Goal: Task Accomplishment & Management: Complete application form

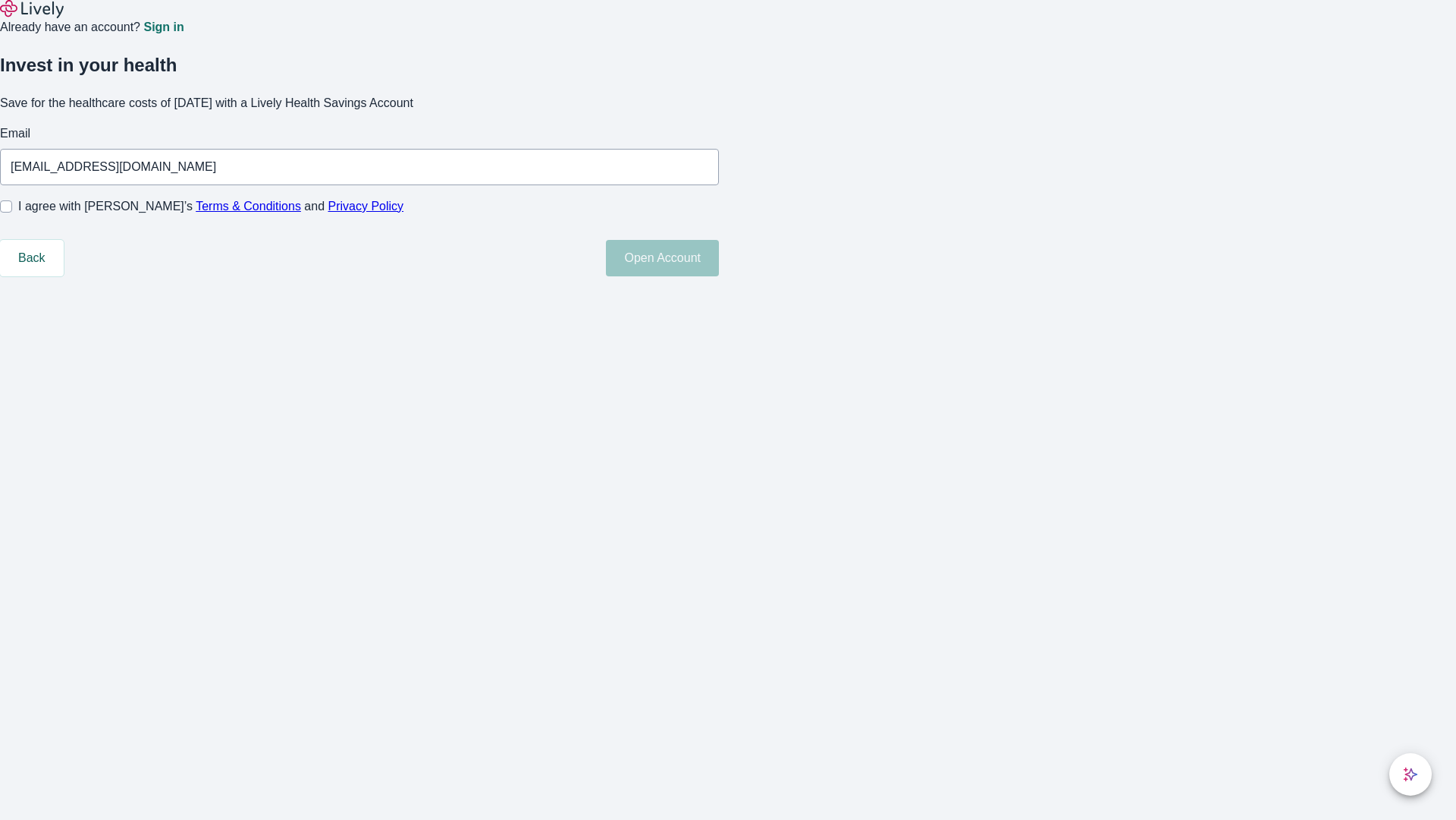
click at [12, 212] on input "I agree with Lively’s Terms & Conditions and Privacy Policy" at bounding box center [6, 206] width 12 height 12
checkbox input "true"
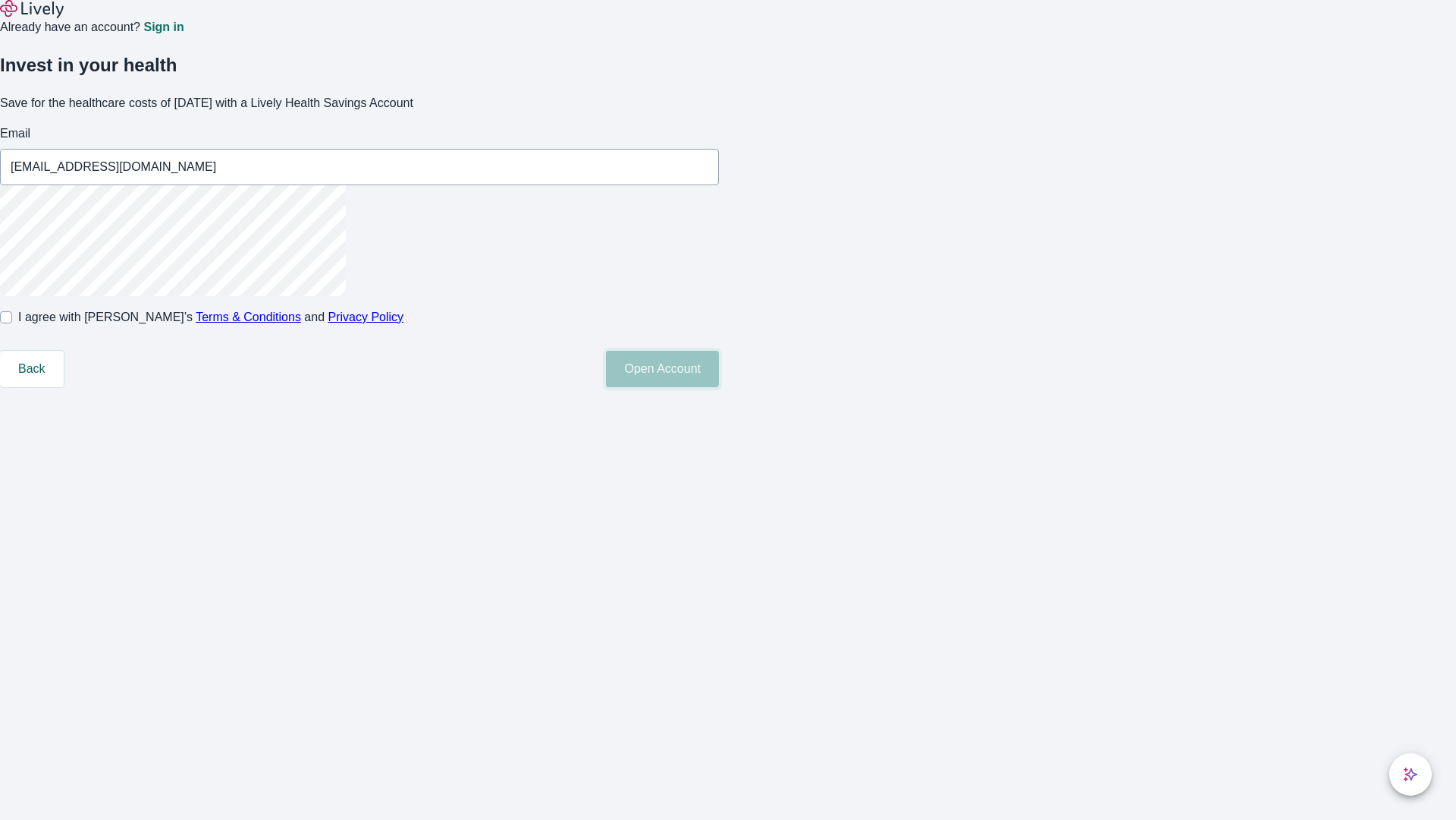
click at [719, 387] on button "Open Account" at bounding box center [661, 369] width 113 height 36
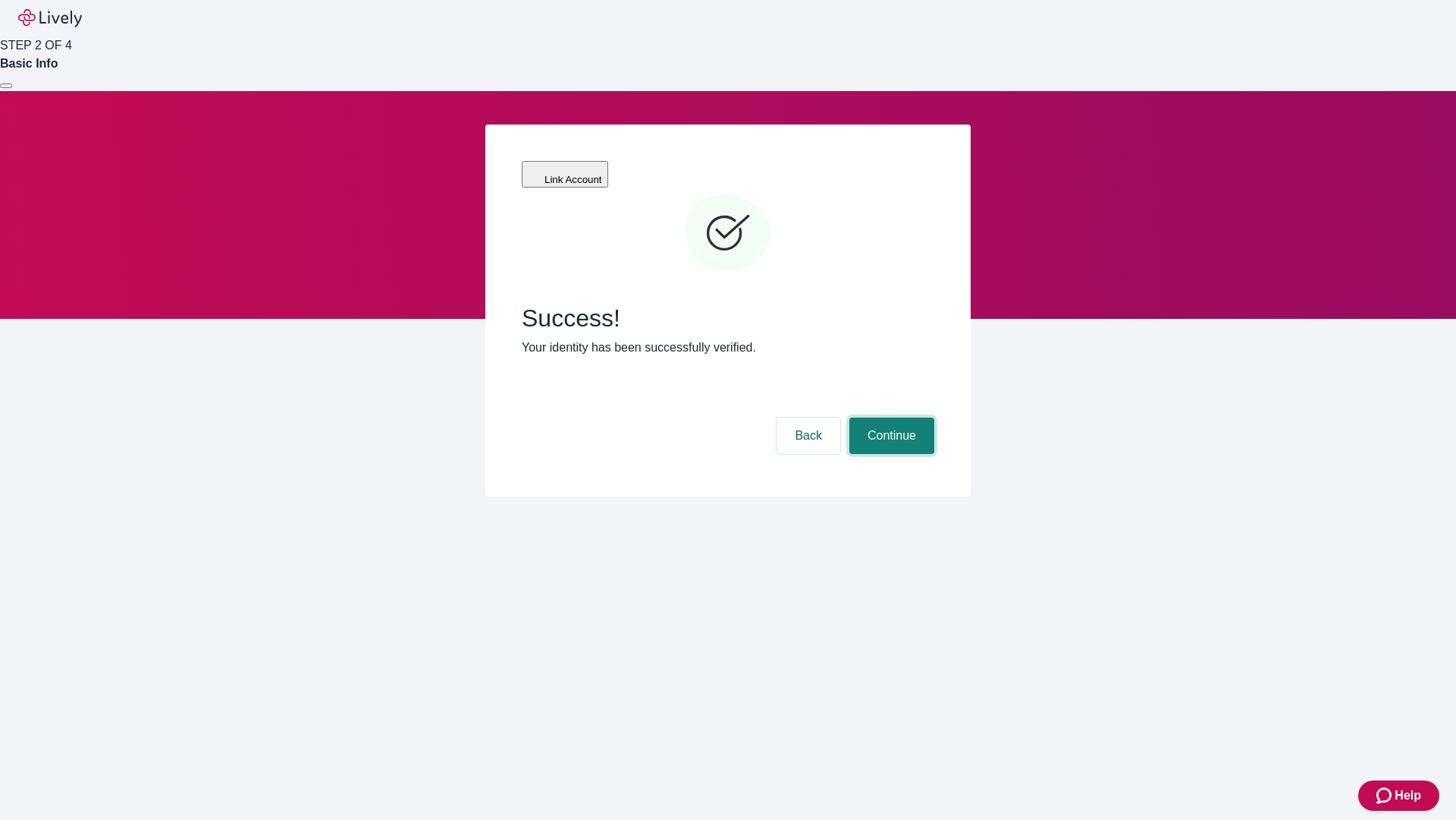
click at [889, 417] on button "Continue" at bounding box center [891, 435] width 85 height 36
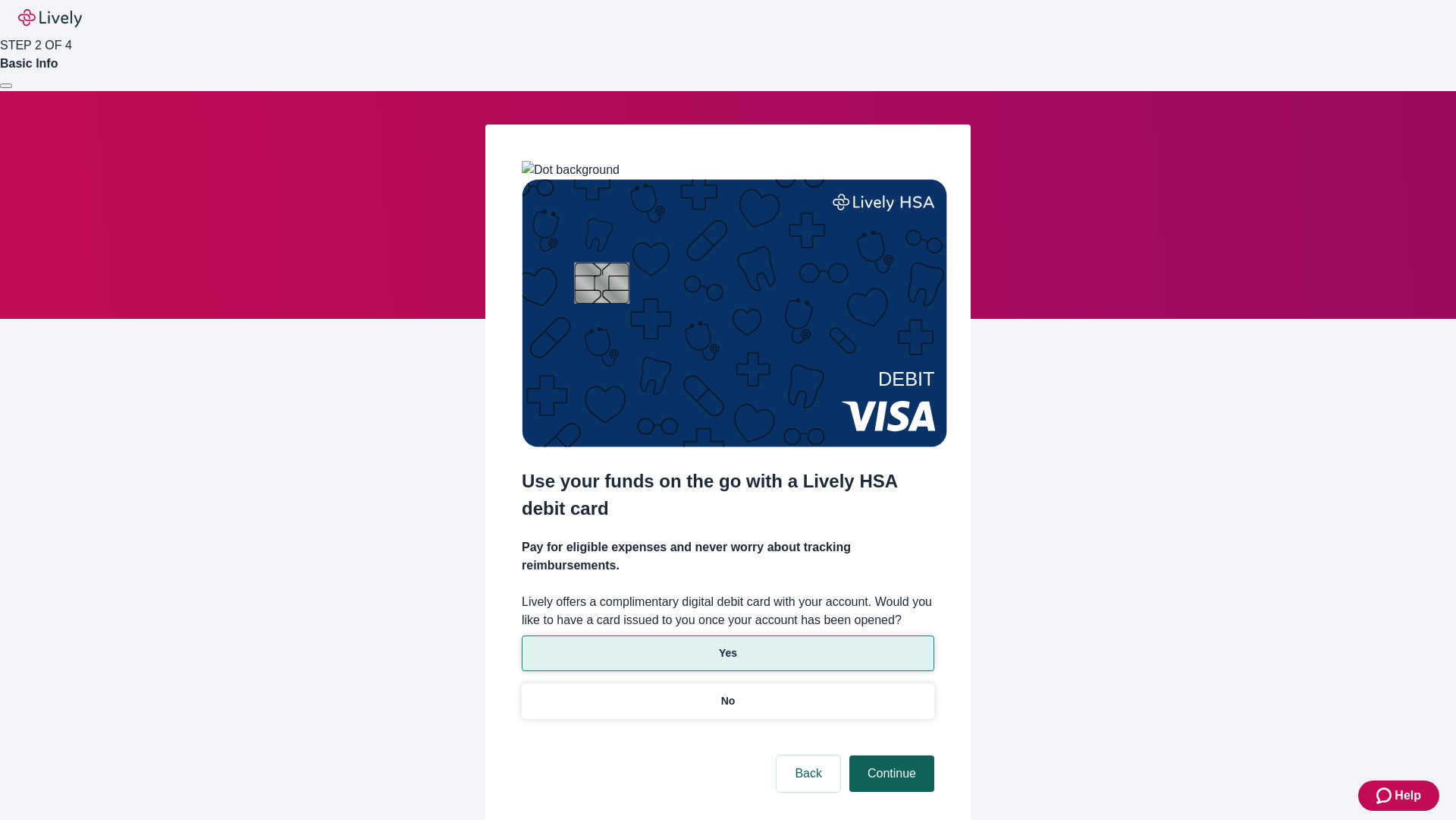
click at [728, 645] on p "Yes" at bounding box center [728, 652] width 19 height 16
click at [889, 755] on button "Continue" at bounding box center [891, 773] width 85 height 36
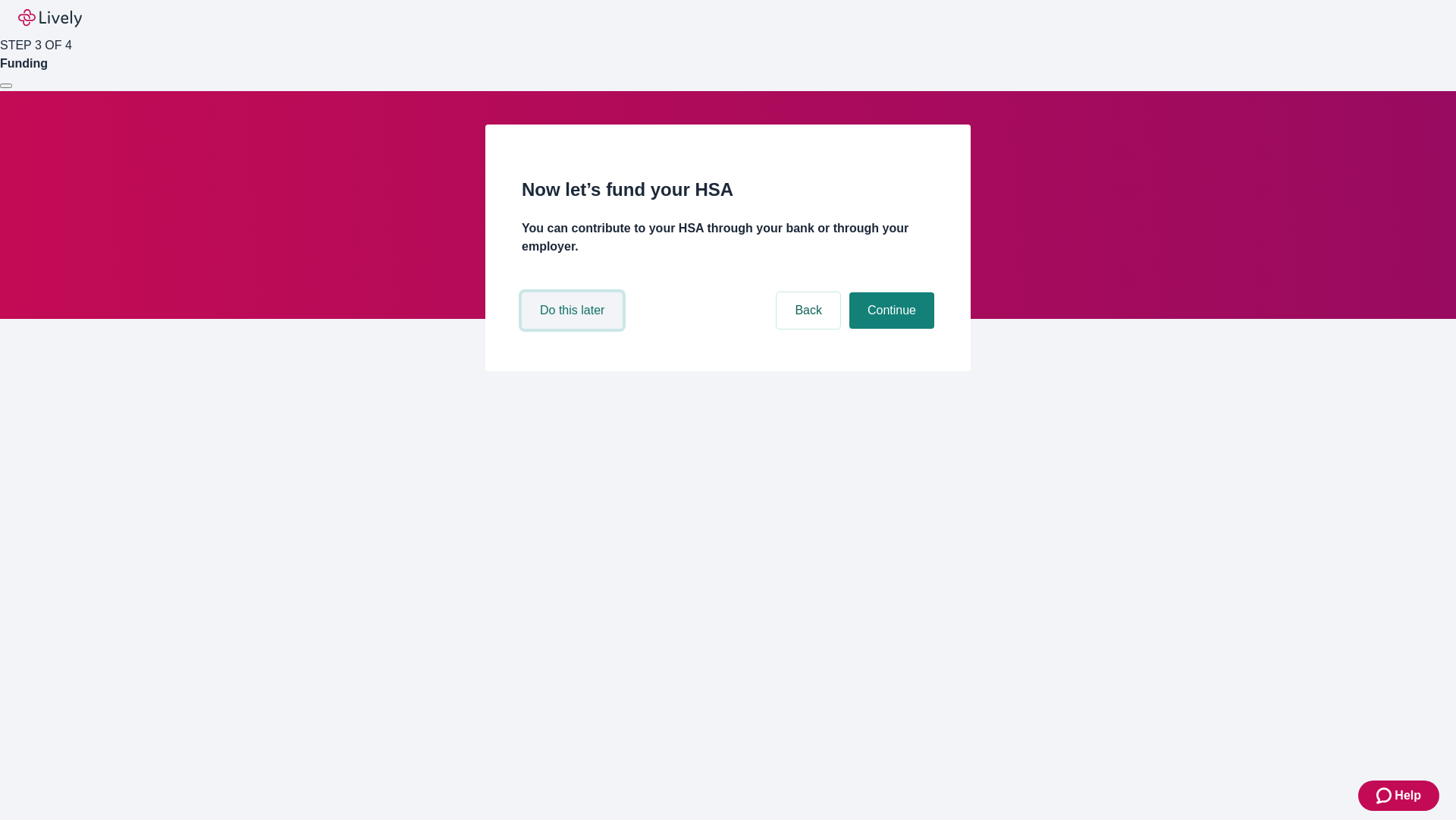
click at [574, 329] on button "Do this later" at bounding box center [572, 310] width 100 height 36
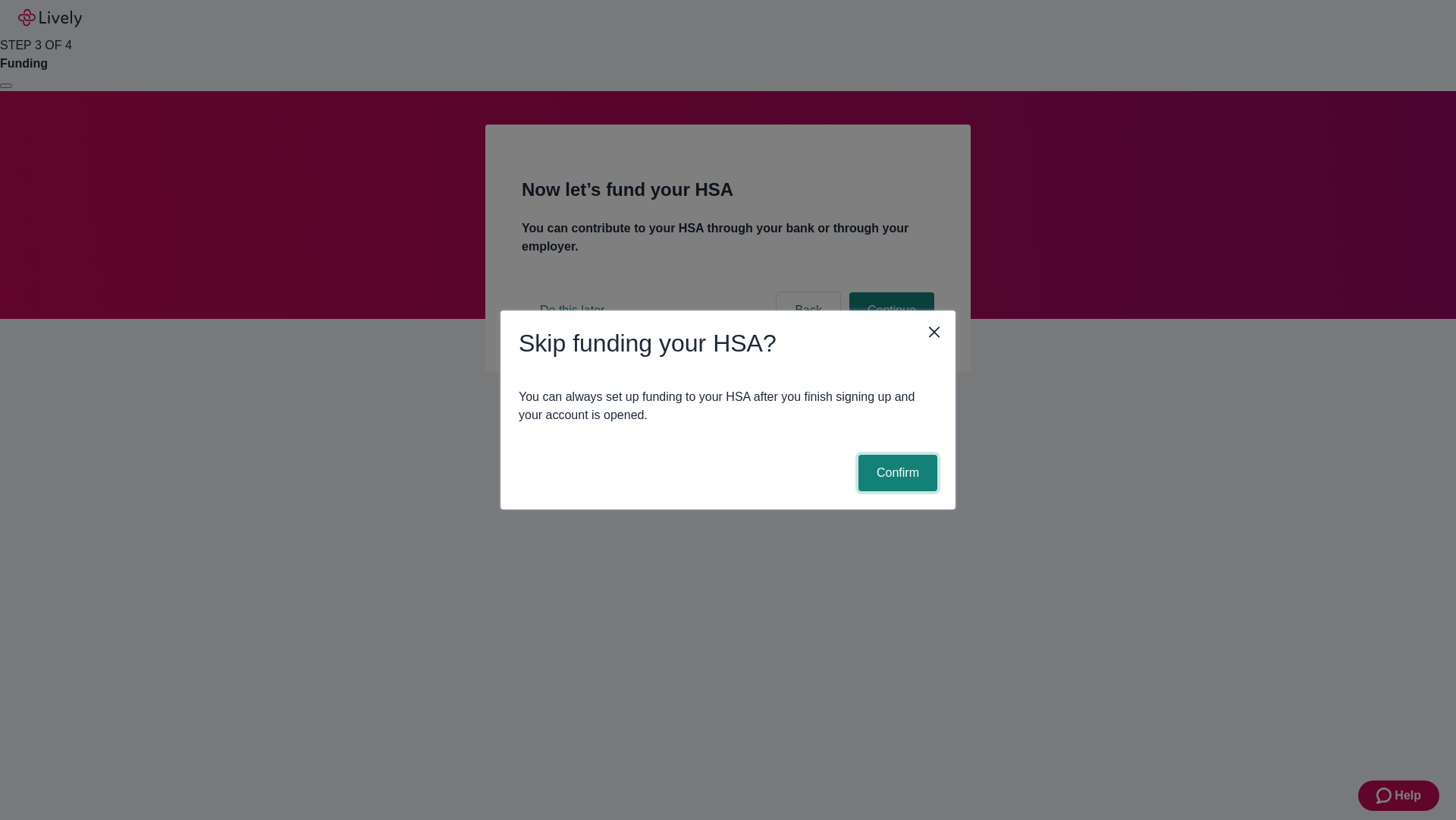
click at [896, 473] on button "Confirm" at bounding box center [898, 472] width 79 height 36
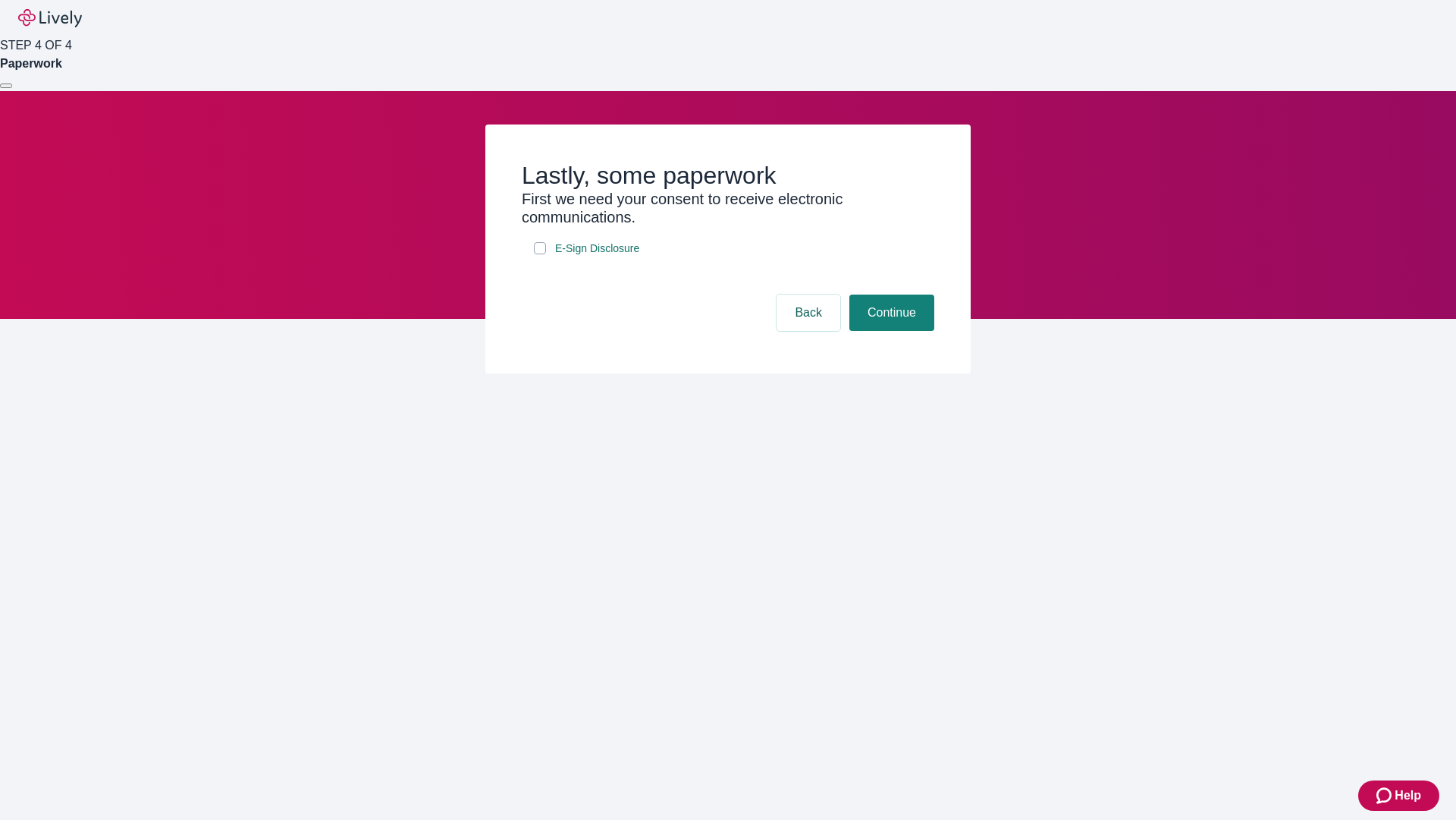
click at [541, 254] on input "E-Sign Disclosure" at bounding box center [540, 248] width 12 height 12
checkbox input "true"
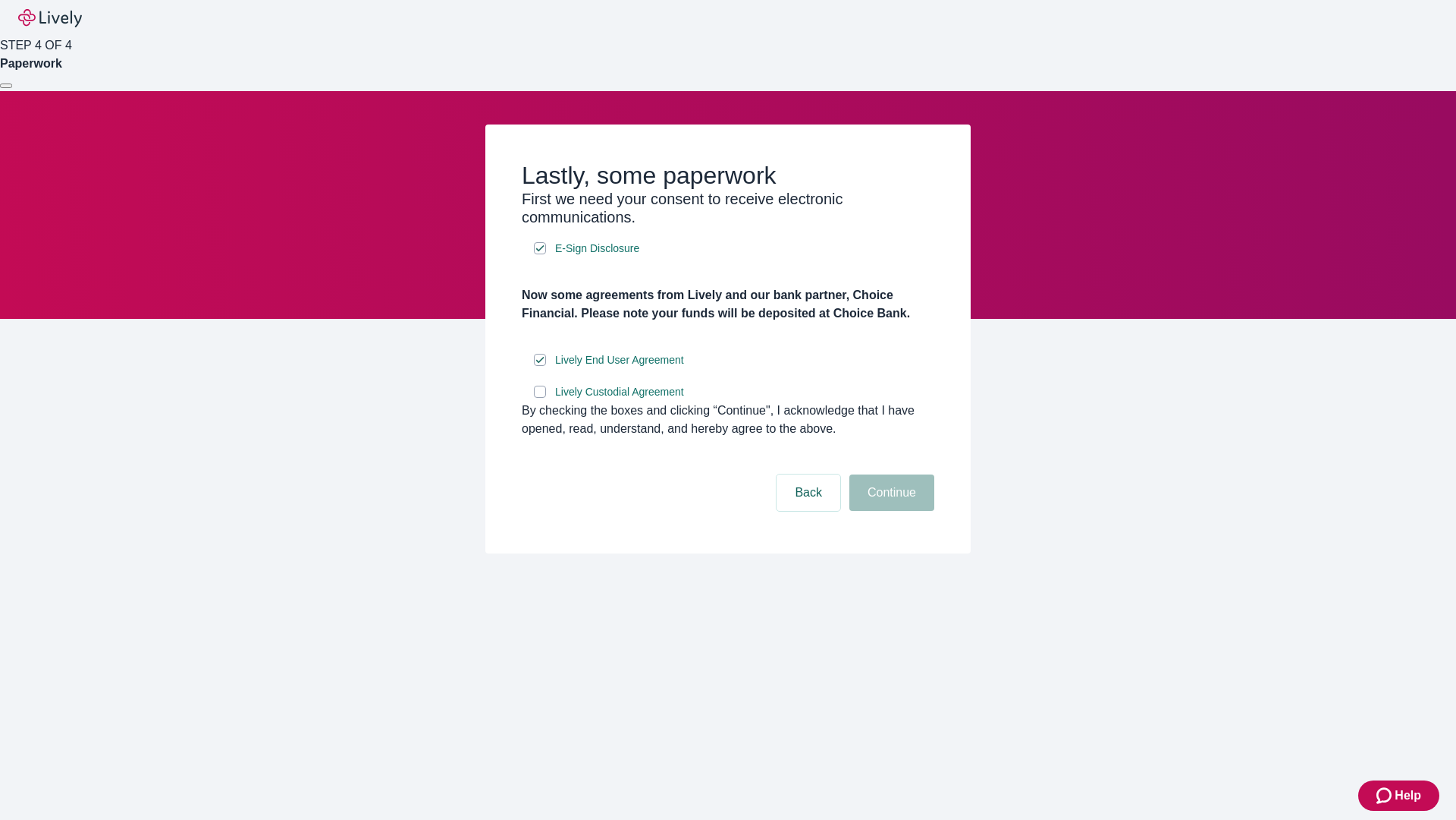
click at [541, 397] on input "Lively Custodial Agreement" at bounding box center [540, 391] width 12 height 12
checkbox input "true"
click at [889, 511] on button "Continue" at bounding box center [891, 492] width 85 height 36
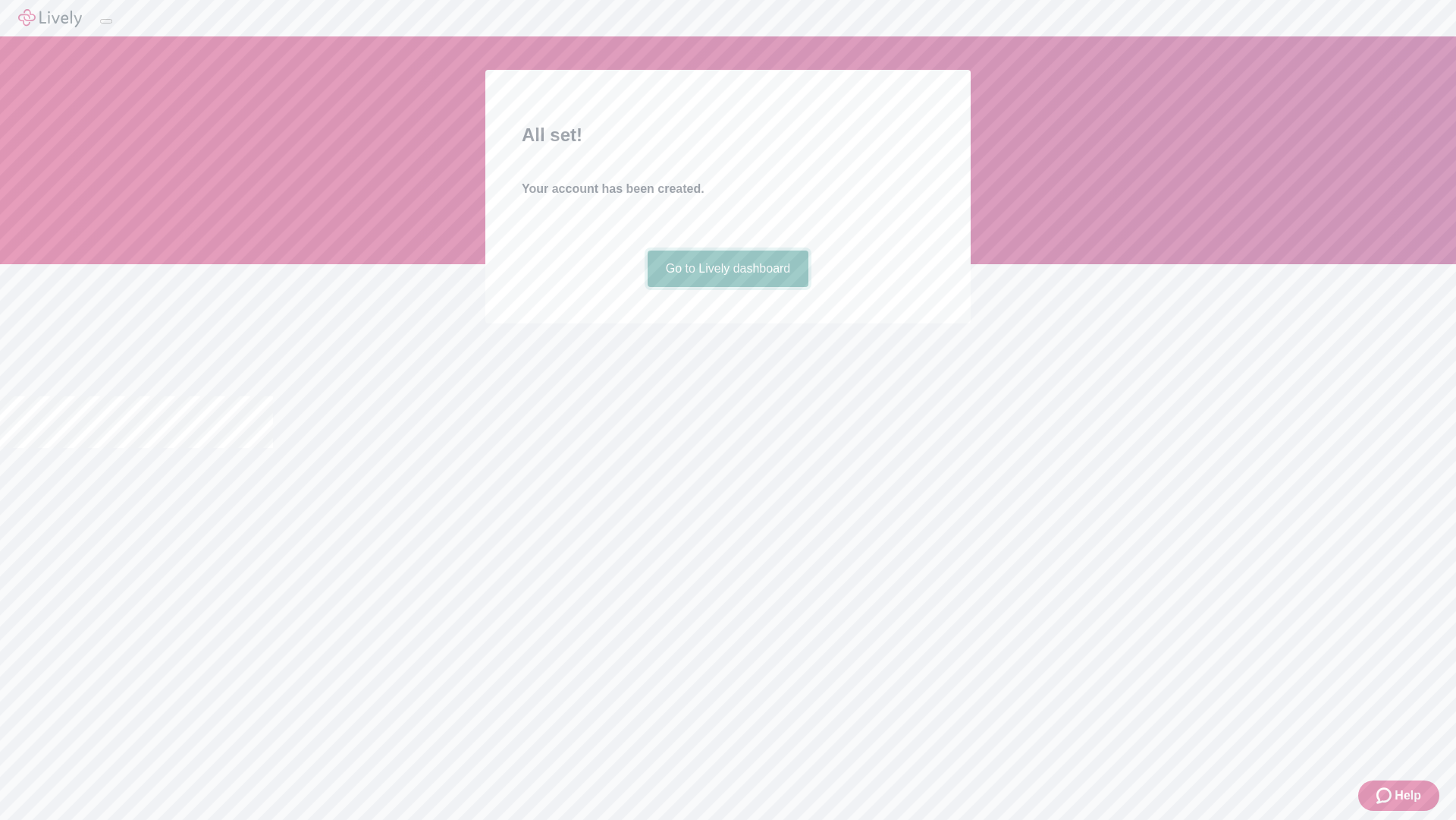
click at [728, 287] on link "Go to Lively dashboard" at bounding box center [728, 268] width 162 height 36
